Goal: Task Accomplishment & Management: Manage account settings

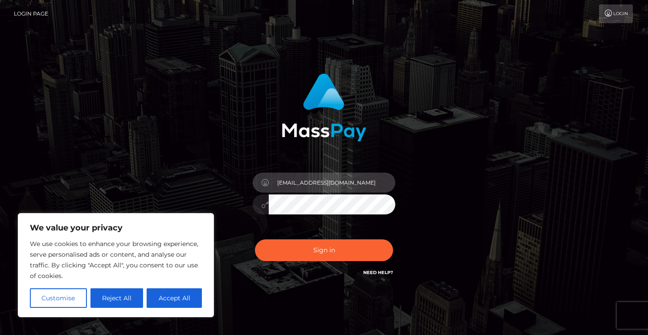
type input "[EMAIL_ADDRESS][DOMAIN_NAME]"
click at [324, 250] on button "Sign in" at bounding box center [324, 251] width 138 height 22
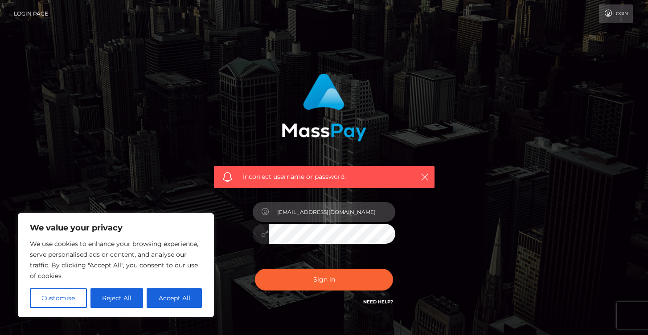
type input "[EMAIL_ADDRESS][DOMAIN_NAME]"
click at [324, 279] on button "Sign in" at bounding box center [324, 280] width 138 height 22
type input "[EMAIL_ADDRESS][DOMAIN_NAME]"
click at [262, 234] on icon at bounding box center [265, 233] width 8 height 7
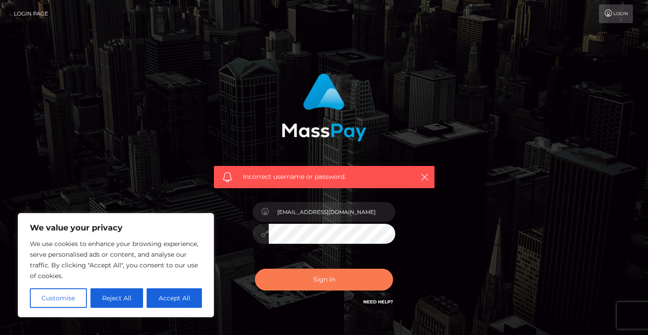
click at [331, 279] on button "Sign in" at bounding box center [324, 280] width 138 height 22
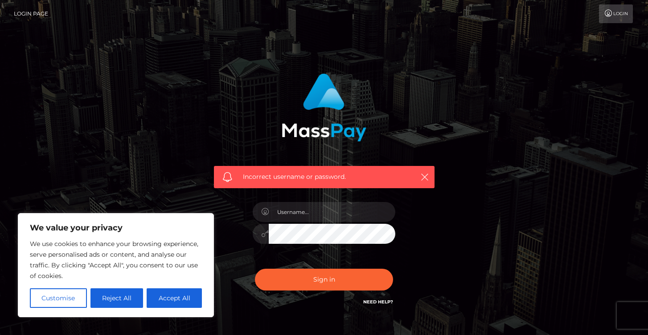
click at [377, 301] on link "Need Help?" at bounding box center [378, 302] width 30 height 6
click at [323, 215] on input "text" at bounding box center [332, 212] width 126 height 20
type input "hillaryhopexx@gmail.com"
click at [324, 279] on button "Sign in" at bounding box center [324, 280] width 138 height 22
click at [175, 300] on button "Accept All" at bounding box center [174, 299] width 55 height 20
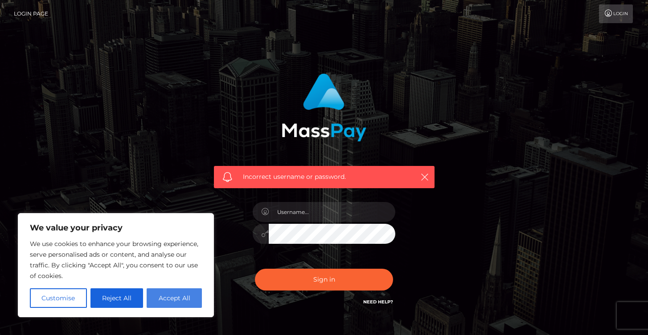
checkbox input "true"
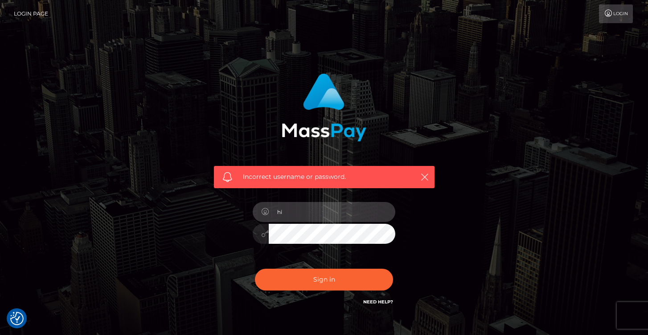
type input "h"
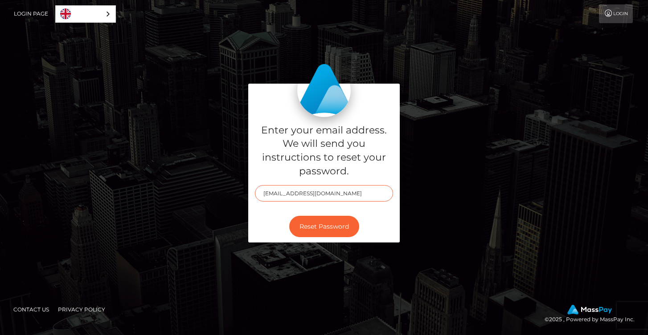
type input "[EMAIL_ADDRESS][DOMAIN_NAME]"
click at [324, 226] on button "Reset Password" at bounding box center [324, 227] width 70 height 22
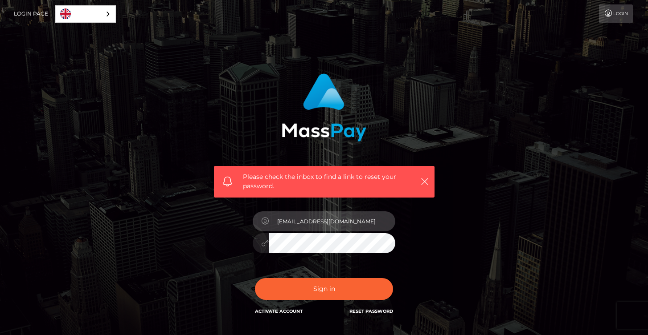
type input "[EMAIL_ADDRESS][DOMAIN_NAME]"
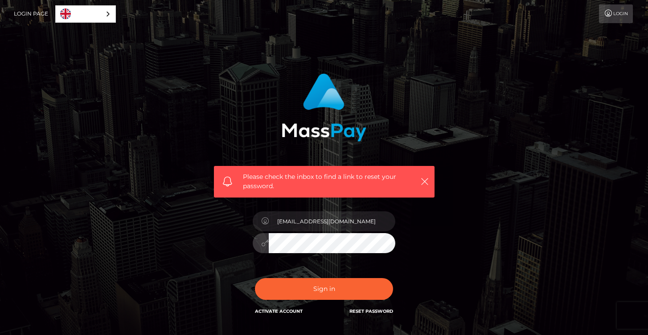
click at [324, 289] on button "Sign in" at bounding box center [324, 289] width 138 height 22
